Goal: Navigation & Orientation: Find specific page/section

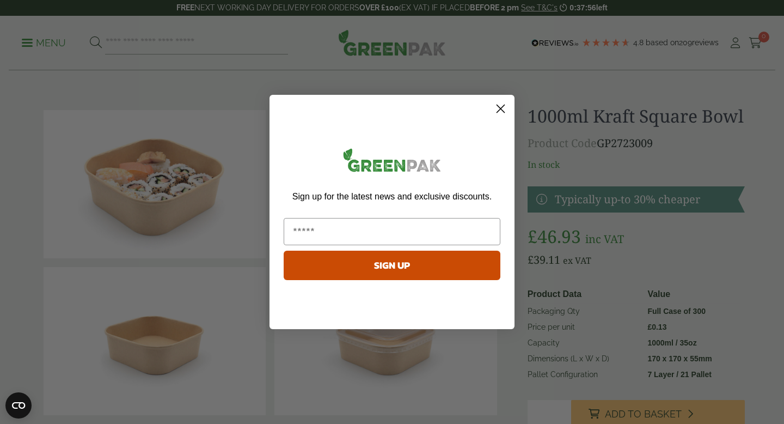
click at [497, 99] on icon "Close dialog" at bounding box center [500, 108] width 19 height 19
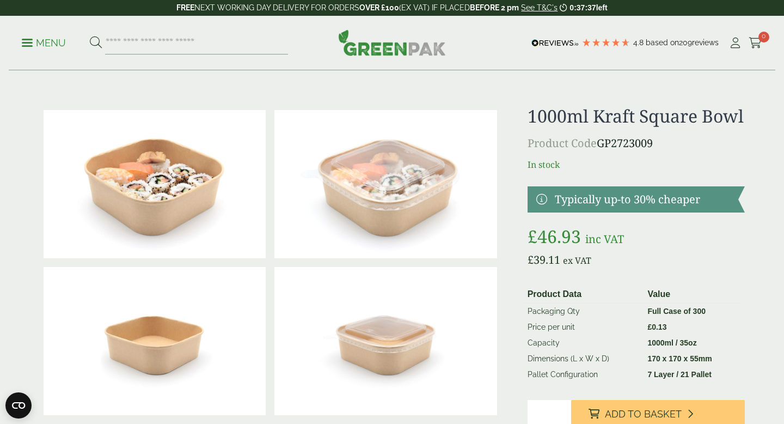
click at [57, 45] on p "Menu" at bounding box center [44, 42] width 44 height 13
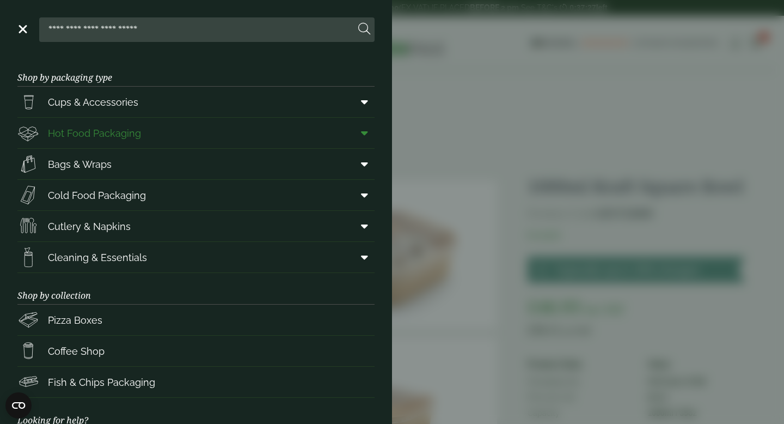
click at [85, 132] on span "Hot Food Packaging" at bounding box center [94, 133] width 93 height 15
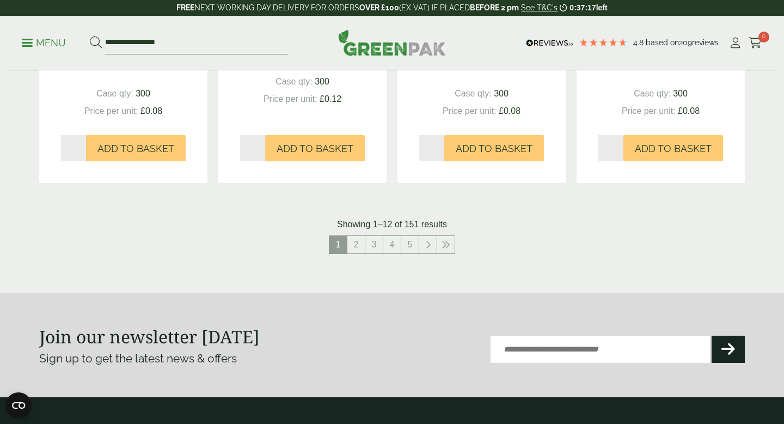
scroll to position [1236, 0]
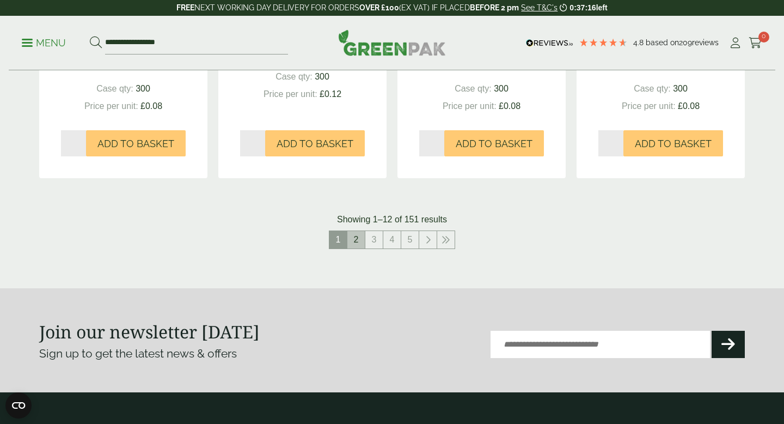
click at [356, 240] on link "2" at bounding box center [355, 239] width 17 height 17
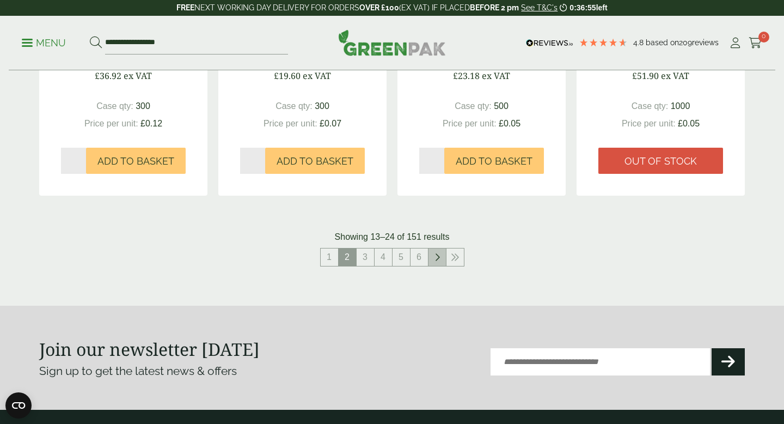
scroll to position [1219, 0]
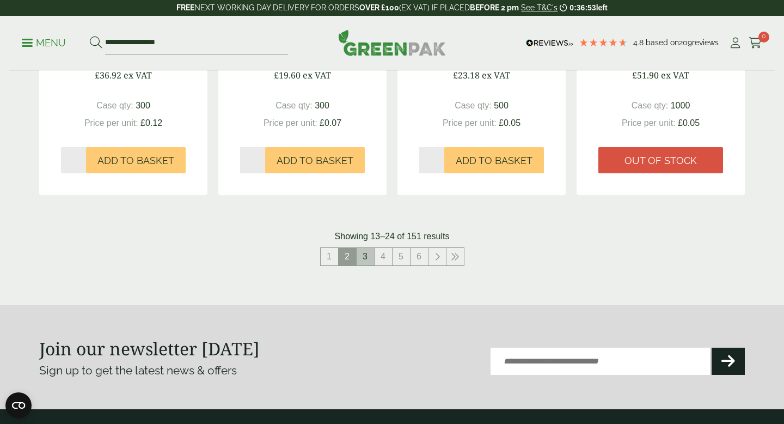
click at [373, 261] on link "3" at bounding box center [365, 256] width 17 height 17
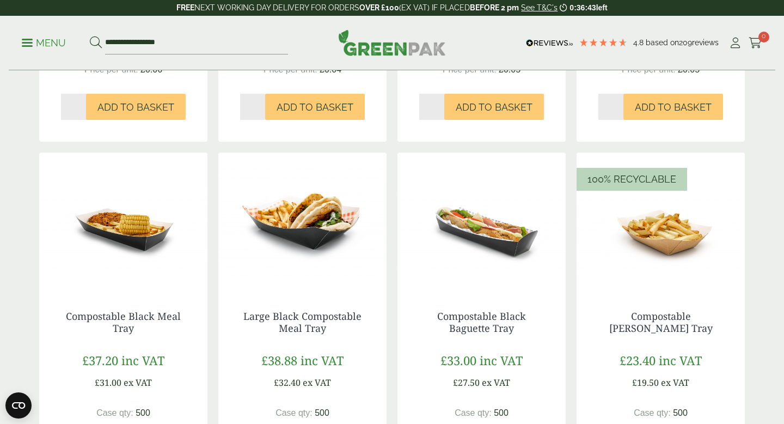
scroll to position [1096, 0]
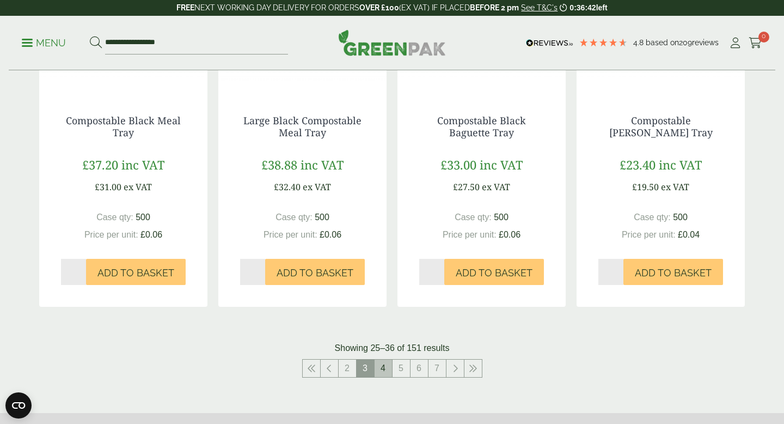
click at [383, 374] on link "4" at bounding box center [383, 367] width 17 height 17
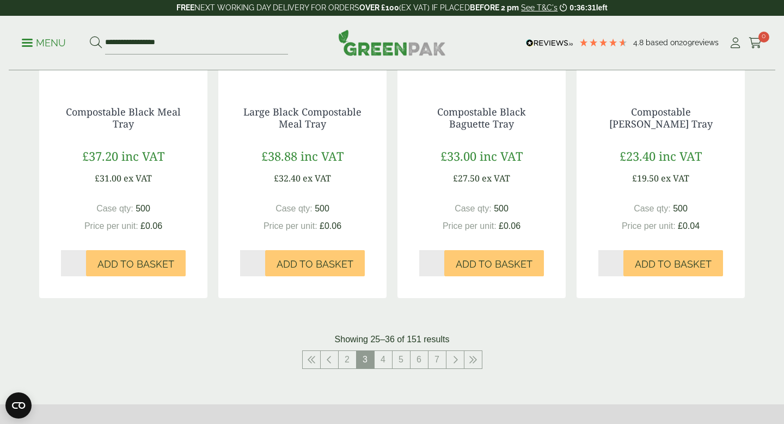
scroll to position [1124, 0]
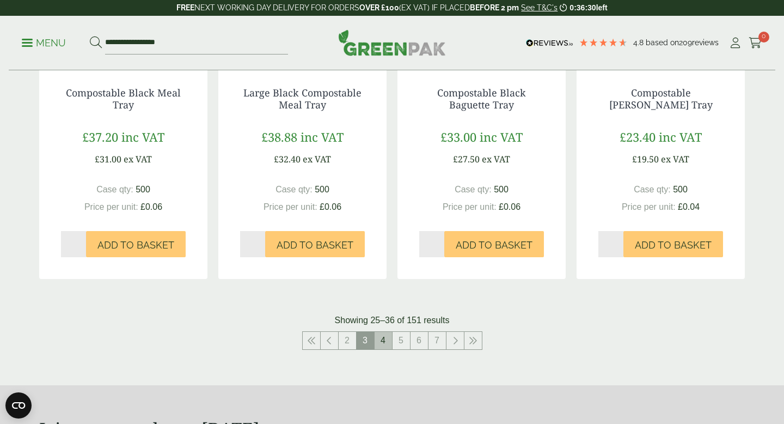
click at [381, 347] on link "4" at bounding box center [383, 340] width 17 height 17
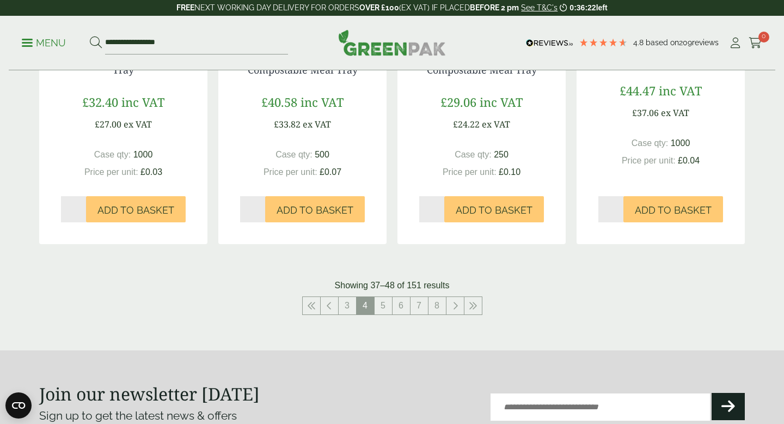
scroll to position [1176, 0]
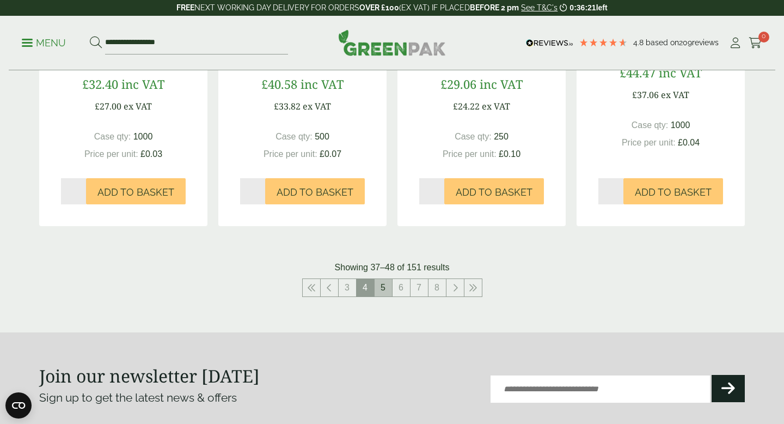
click at [391, 292] on link "5" at bounding box center [383, 287] width 17 height 17
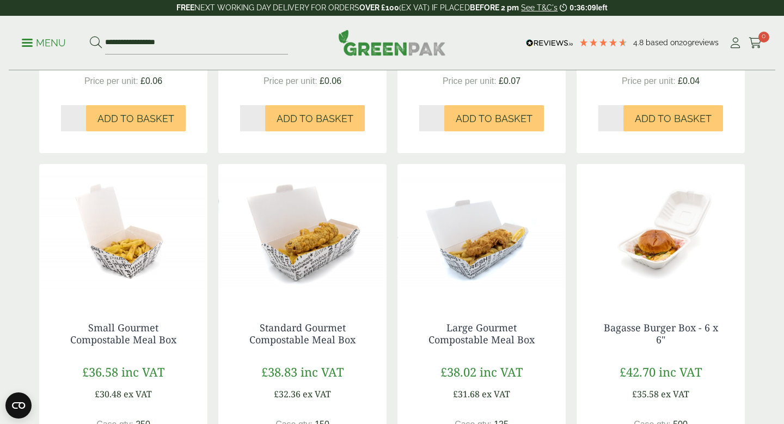
scroll to position [1130, 0]
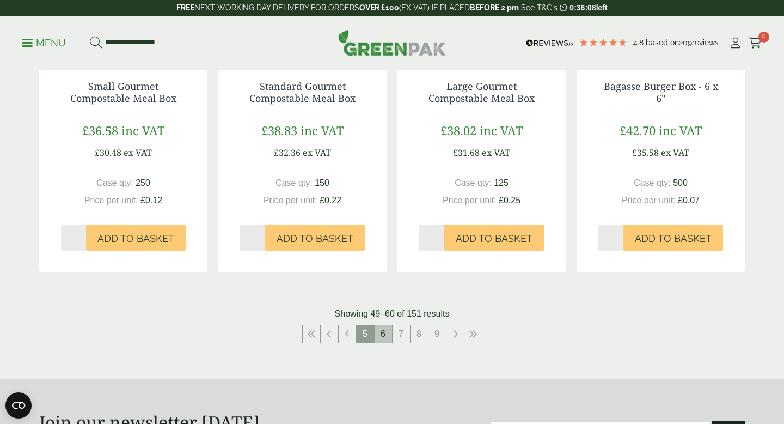
click at [389, 334] on link "6" at bounding box center [383, 333] width 17 height 17
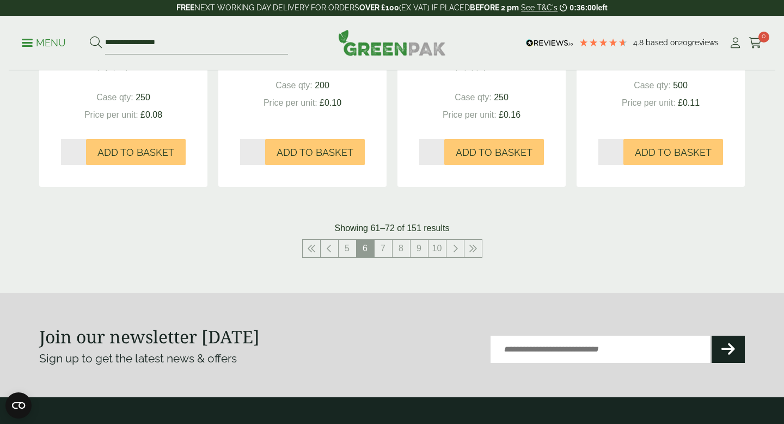
scroll to position [1288, 0]
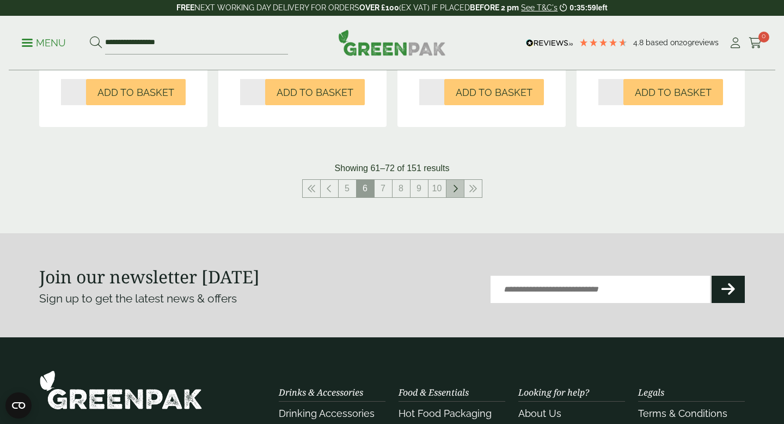
click at [459, 193] on link at bounding box center [455, 188] width 17 height 17
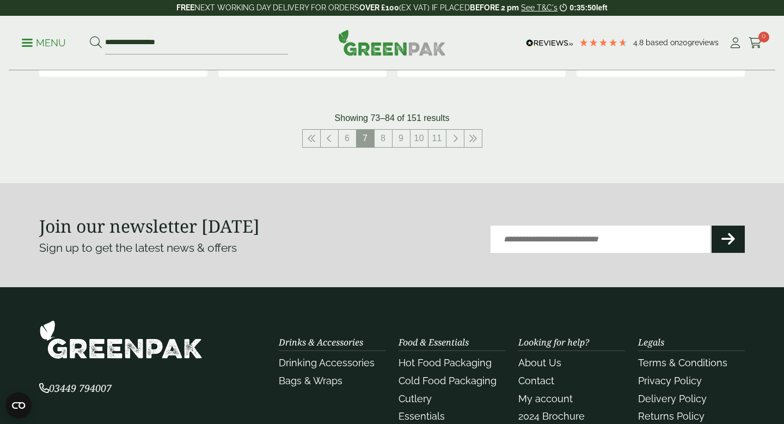
scroll to position [1345, 0]
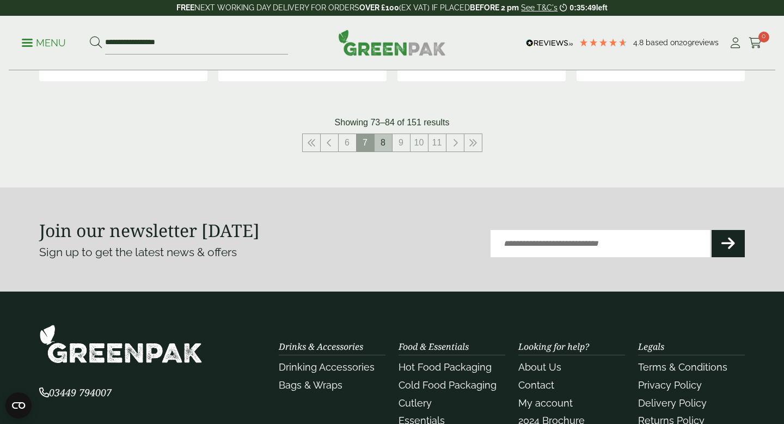
click at [385, 137] on link "8" at bounding box center [383, 142] width 17 height 17
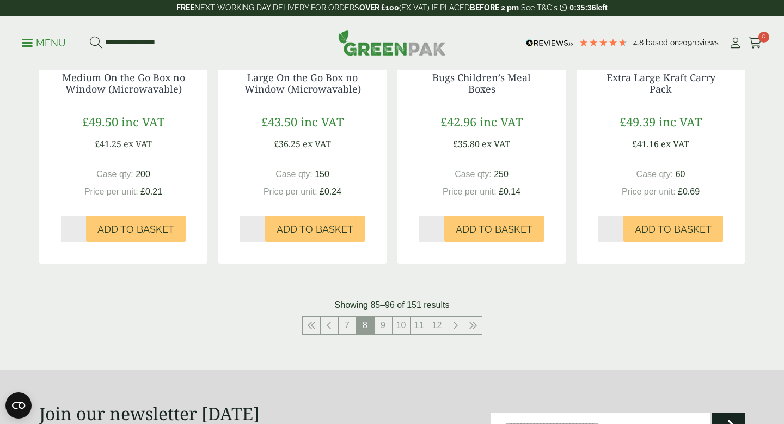
scroll to position [1377, 0]
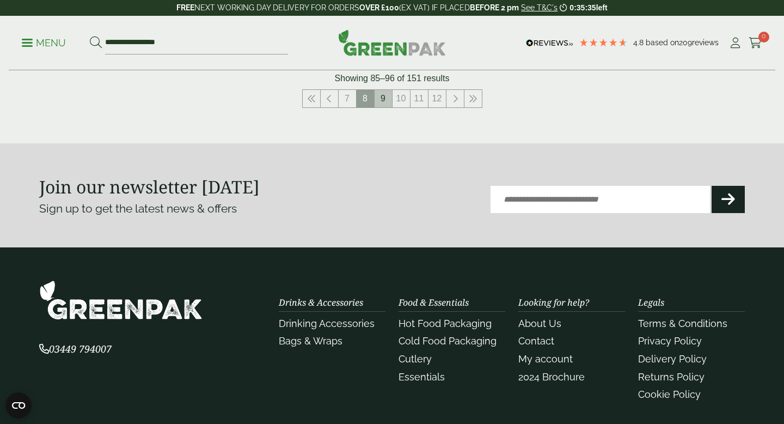
click at [388, 100] on link "9" at bounding box center [383, 98] width 17 height 17
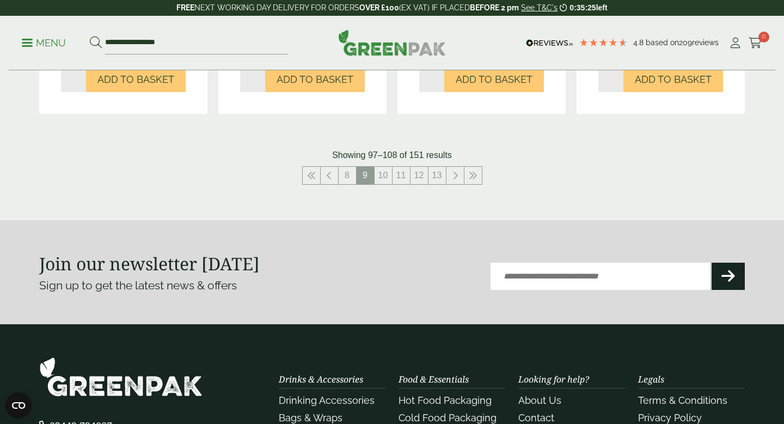
scroll to position [1231, 0]
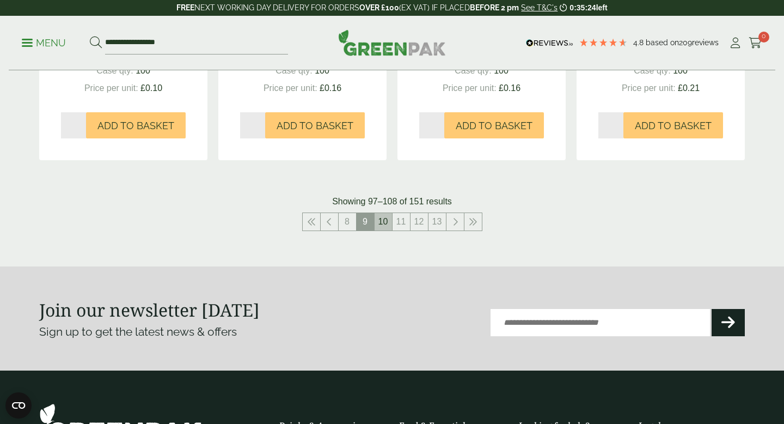
click at [388, 219] on link "10" at bounding box center [383, 221] width 17 height 17
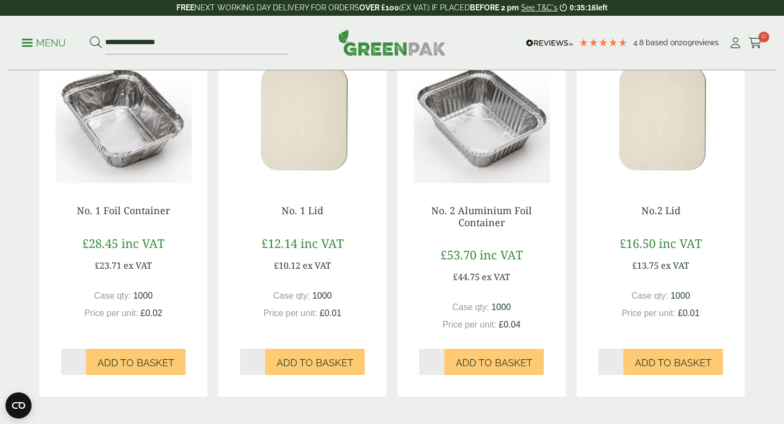
scroll to position [1386, 0]
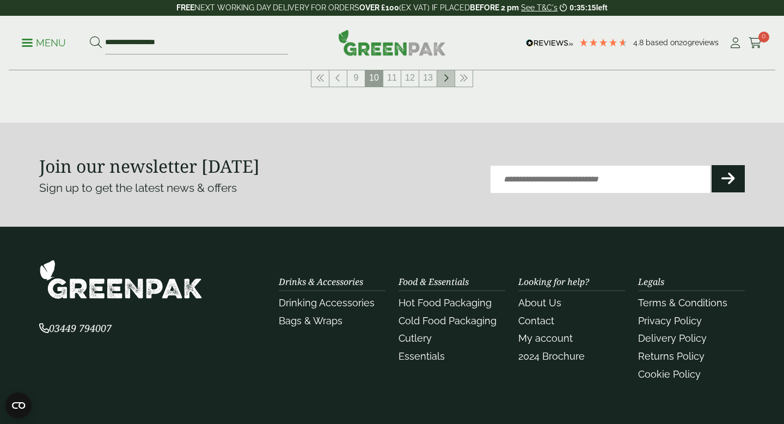
click at [449, 74] on link at bounding box center [445, 77] width 17 height 17
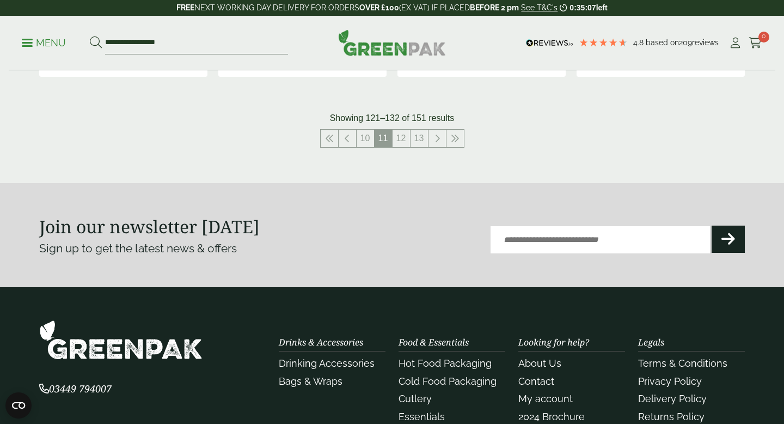
scroll to position [1240, 0]
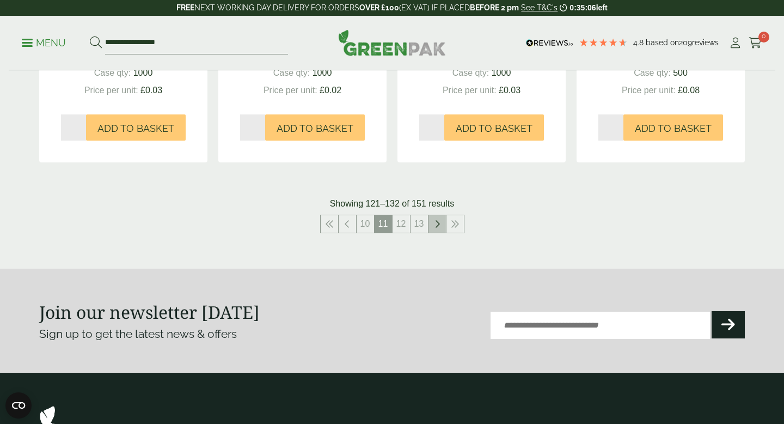
click at [437, 223] on icon at bounding box center [437, 223] width 5 height 9
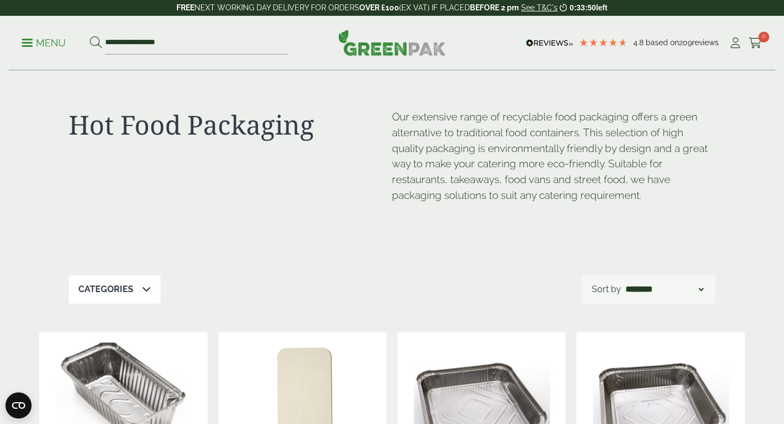
scroll to position [1386, 0]
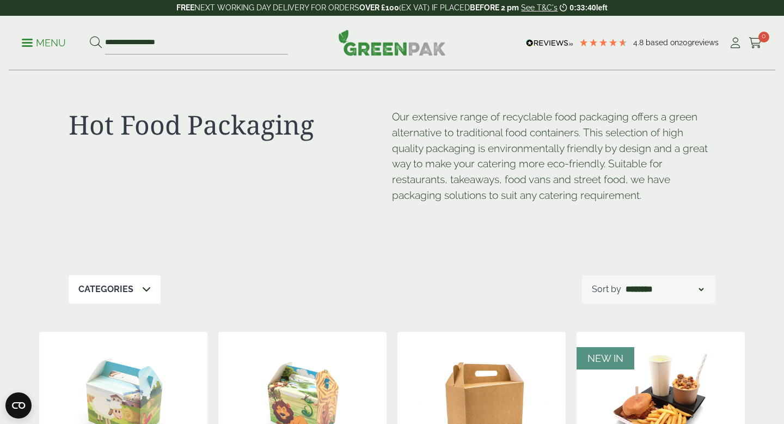
scroll to position [1377, 0]
